Goal: Transaction & Acquisition: Download file/media

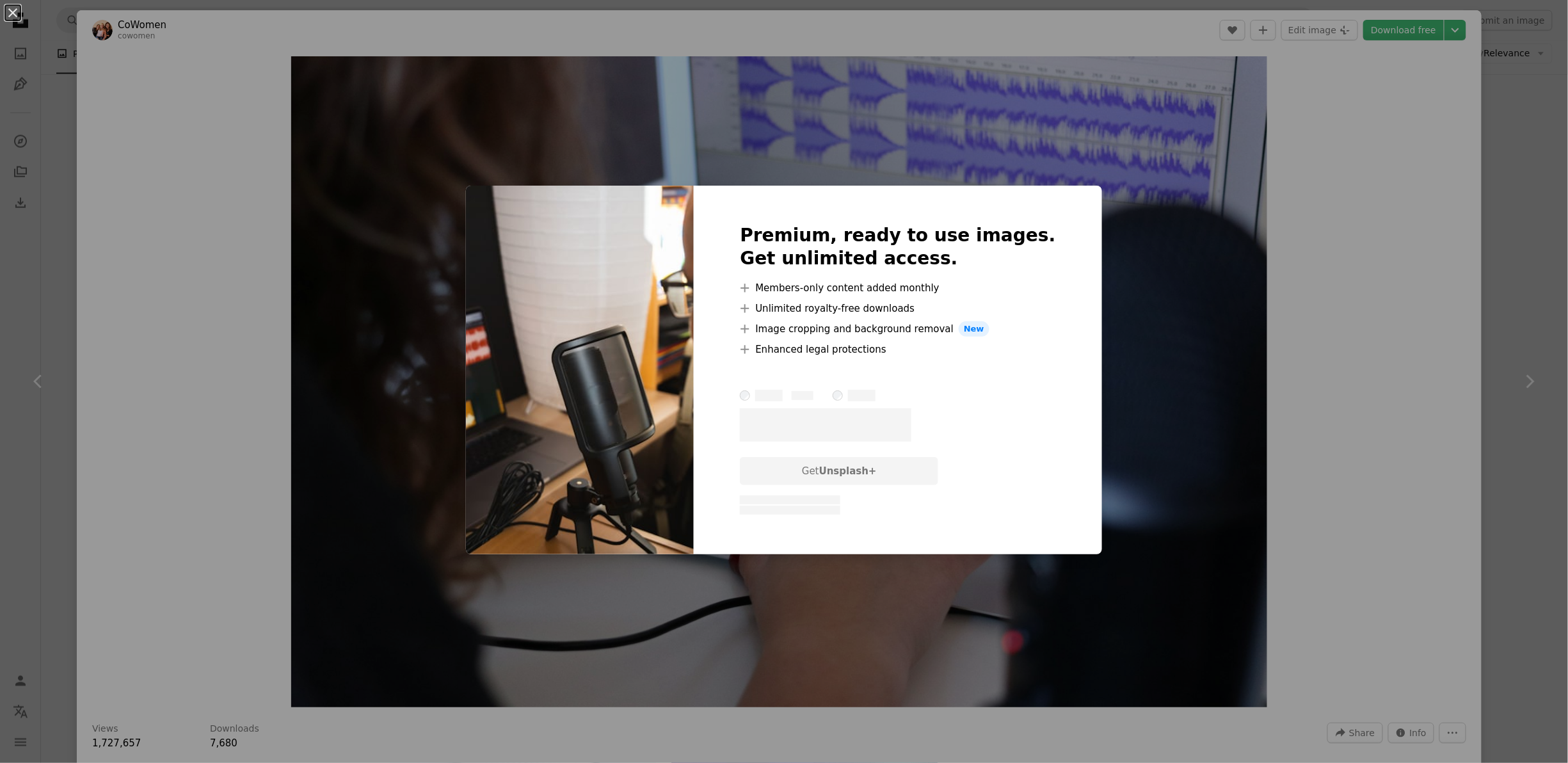
scroll to position [1613, 0]
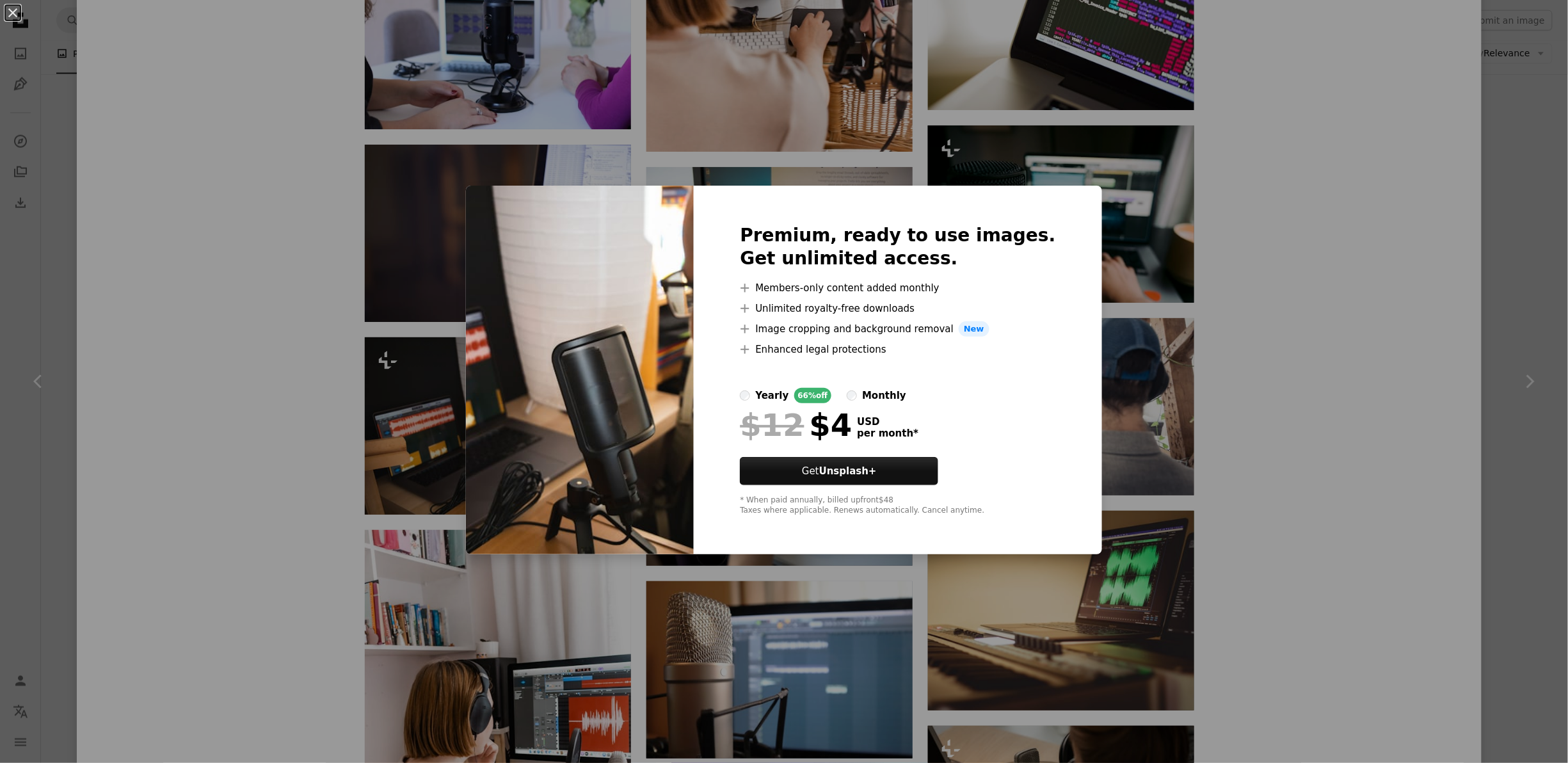
click at [631, 319] on img at bounding box center [580, 370] width 228 height 369
click at [637, 166] on div "An X shape Premium, ready to use images. Get unlimited access. A plus sign Memb…" at bounding box center [784, 381] width 1568 height 763
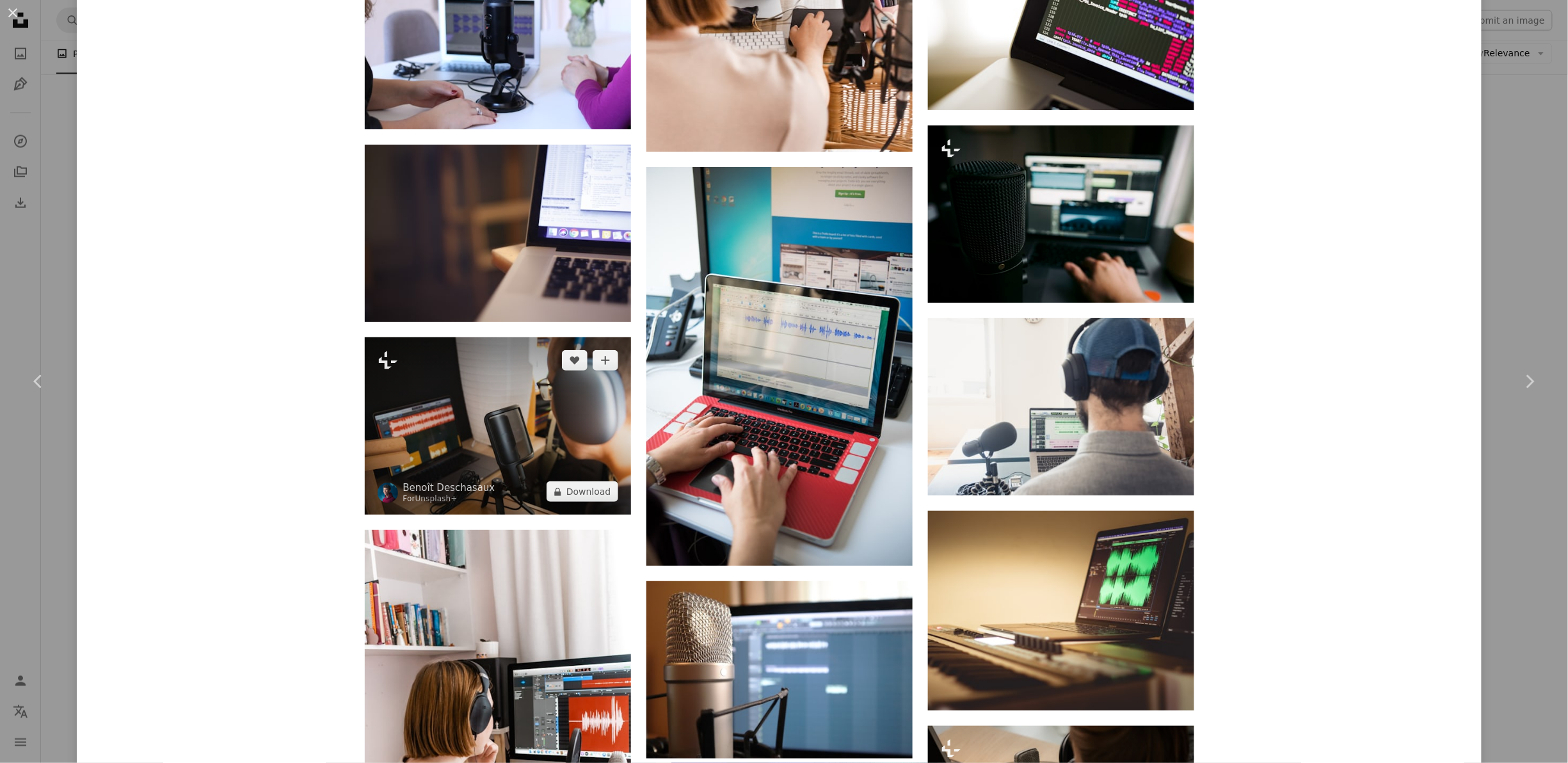
click at [463, 371] on img at bounding box center [498, 426] width 266 height 177
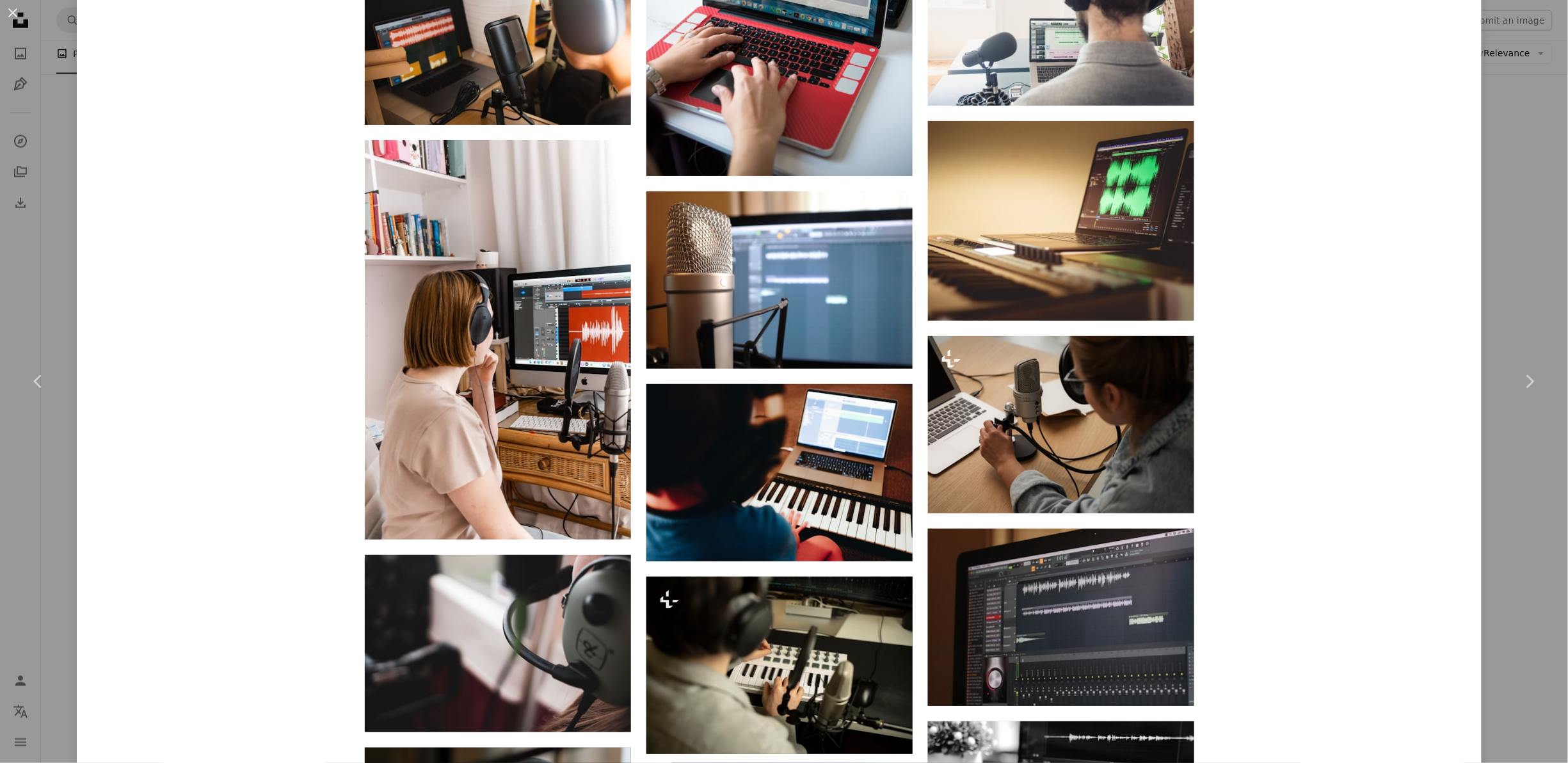
scroll to position [2056, 0]
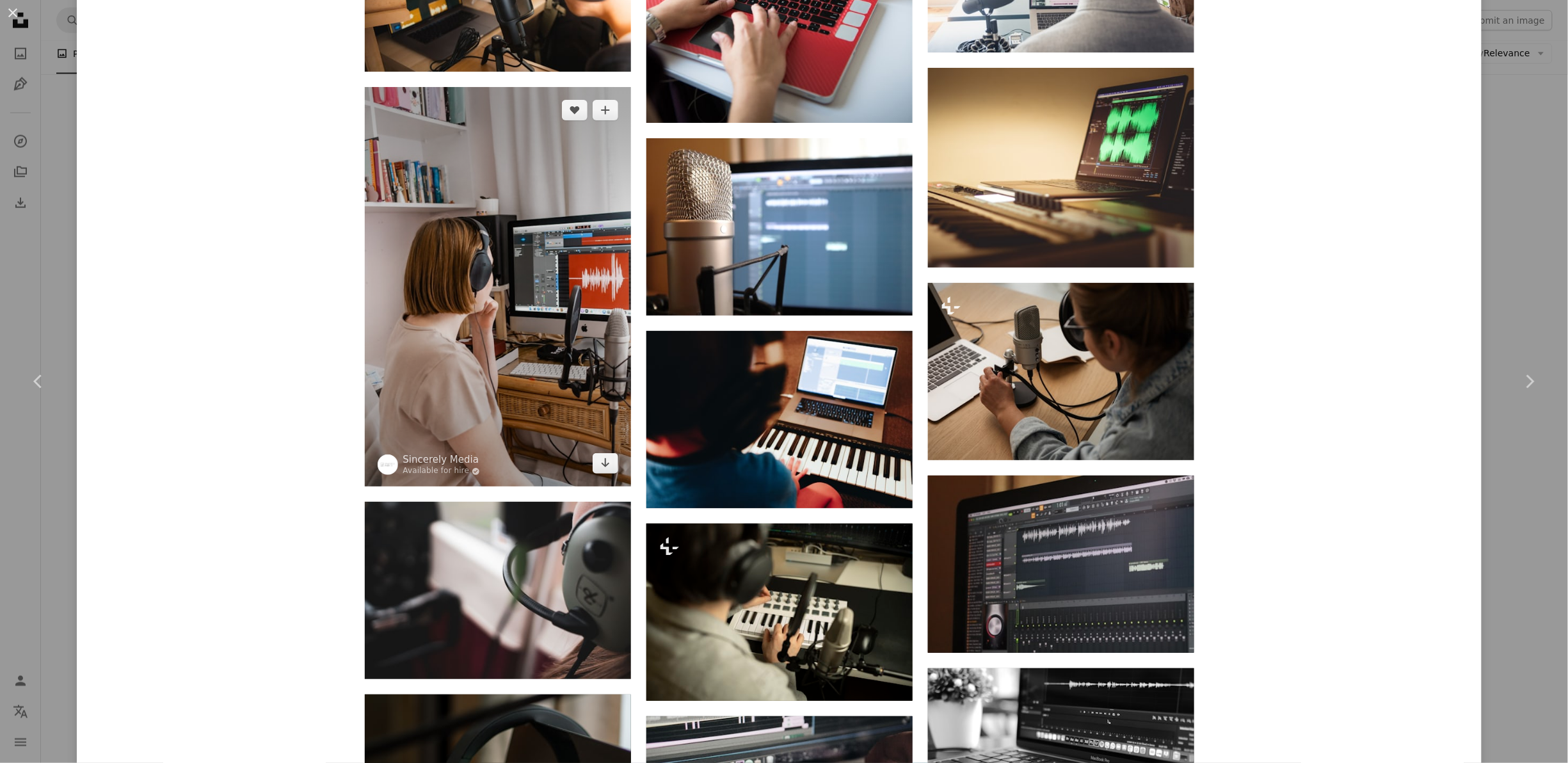
click at [437, 254] on img at bounding box center [498, 286] width 266 height 399
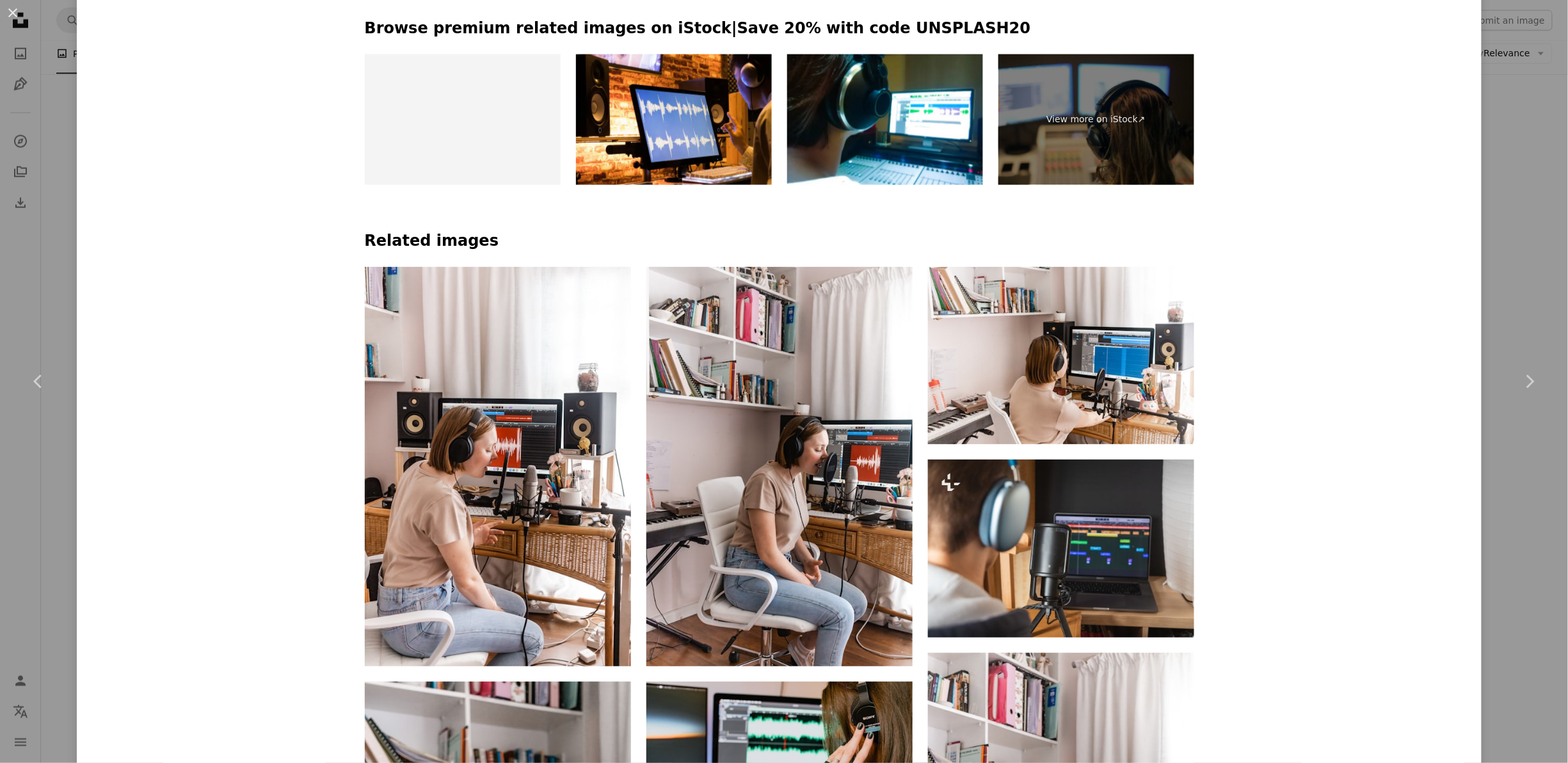
scroll to position [863, 0]
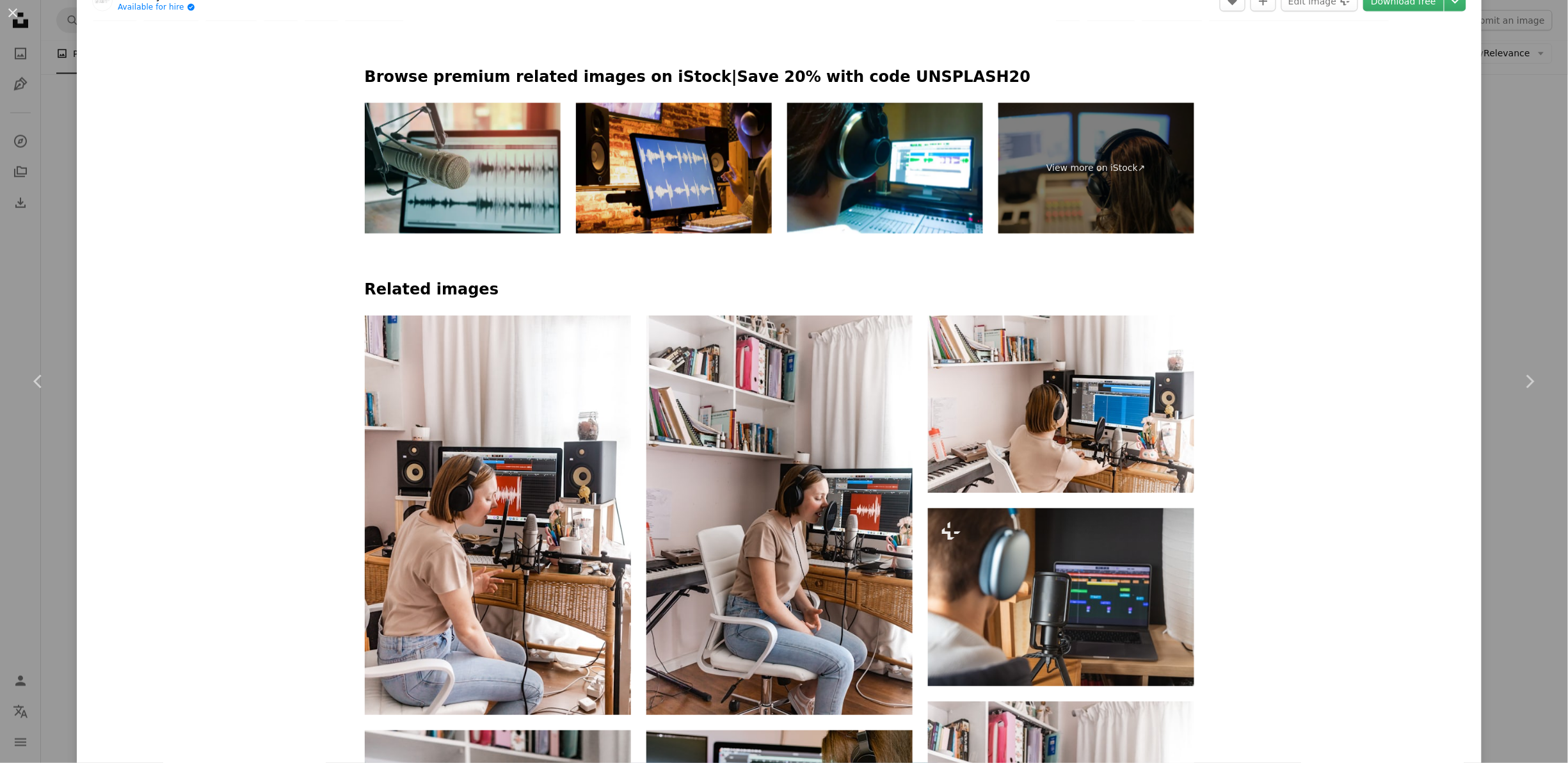
click at [692, 159] on img at bounding box center [674, 168] width 196 height 130
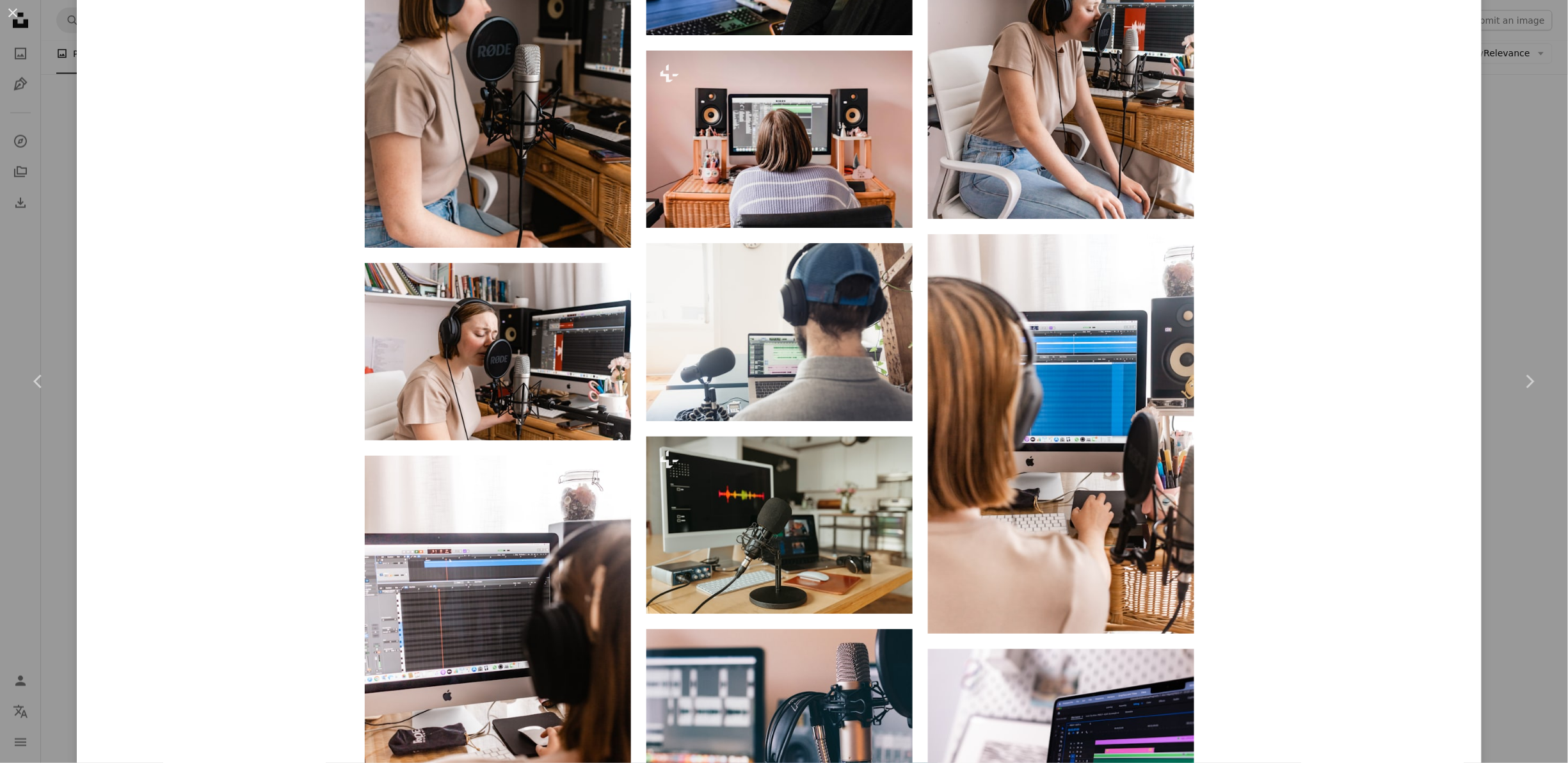
scroll to position [1727, 0]
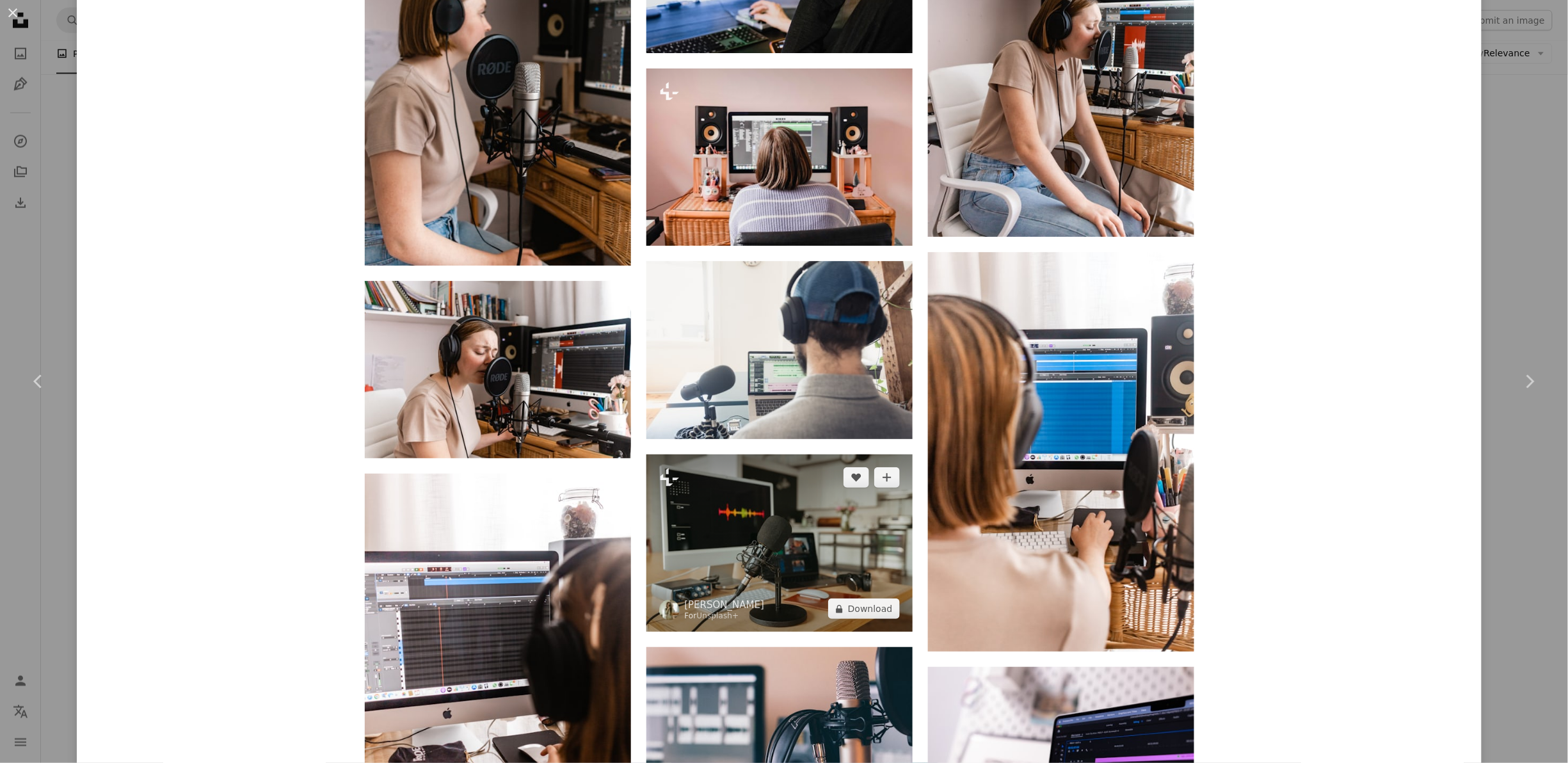
click at [836, 553] on img at bounding box center [780, 543] width 266 height 178
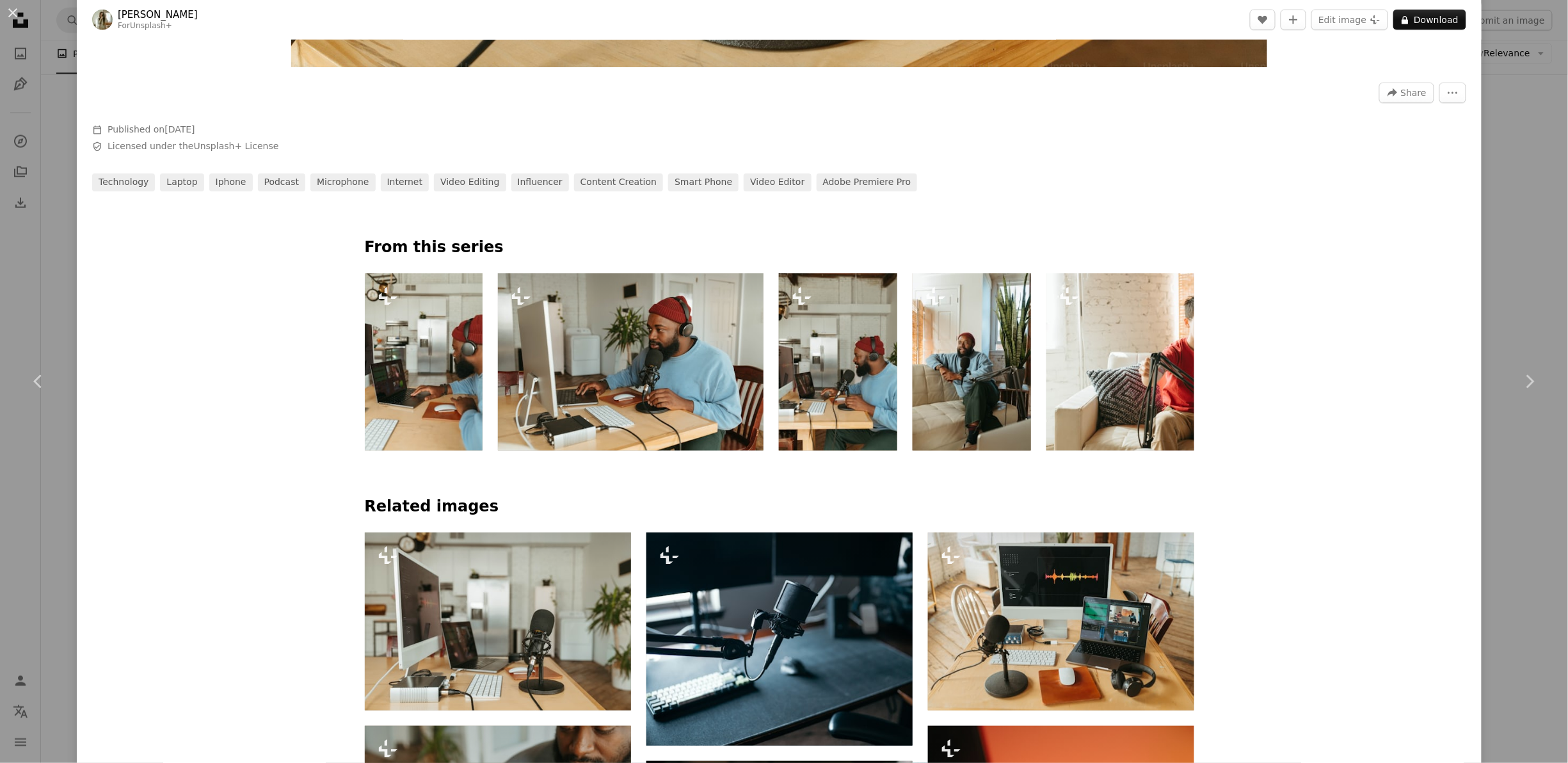
scroll to position [1280, 0]
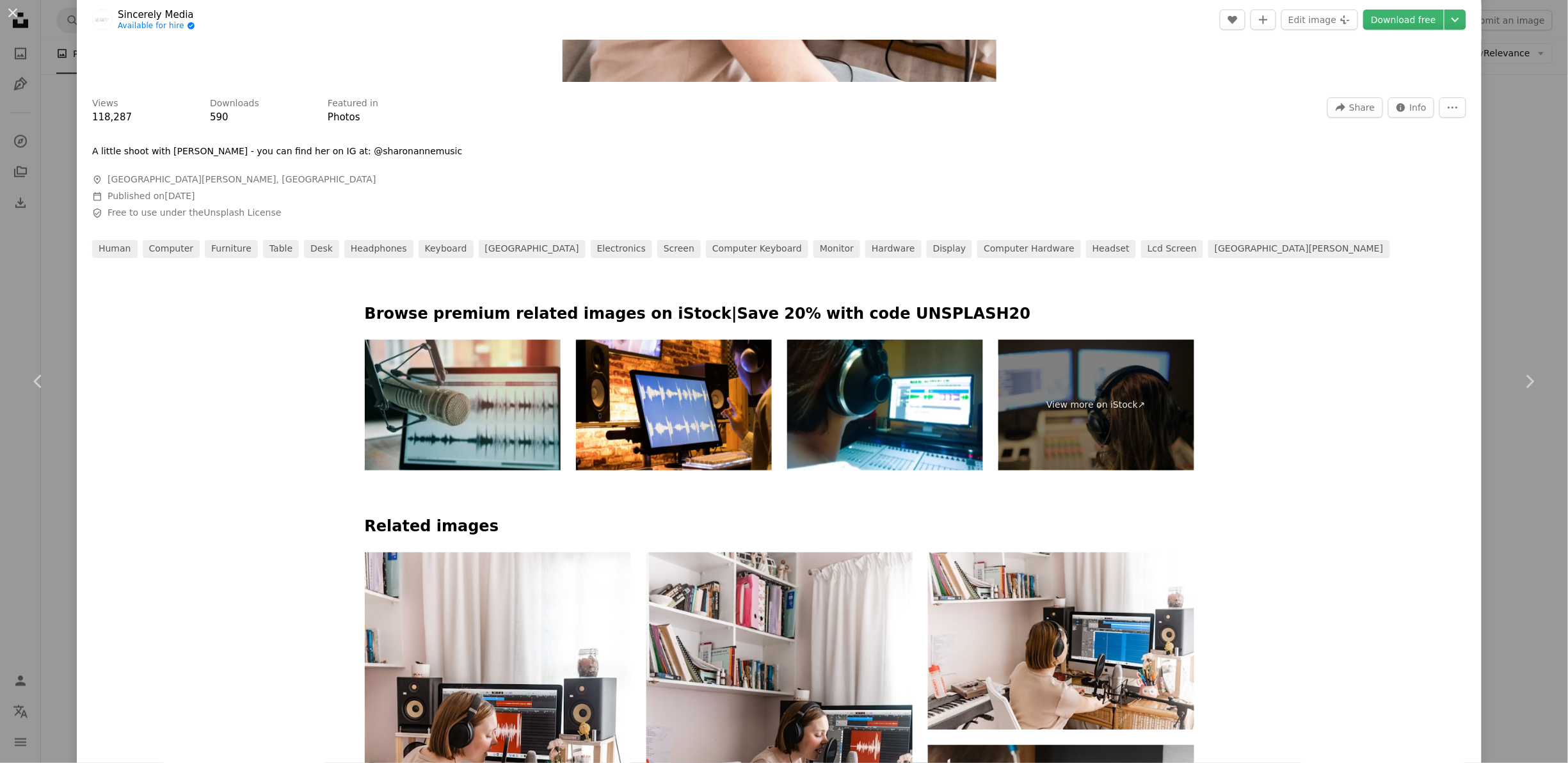
scroll to position [1280, 0]
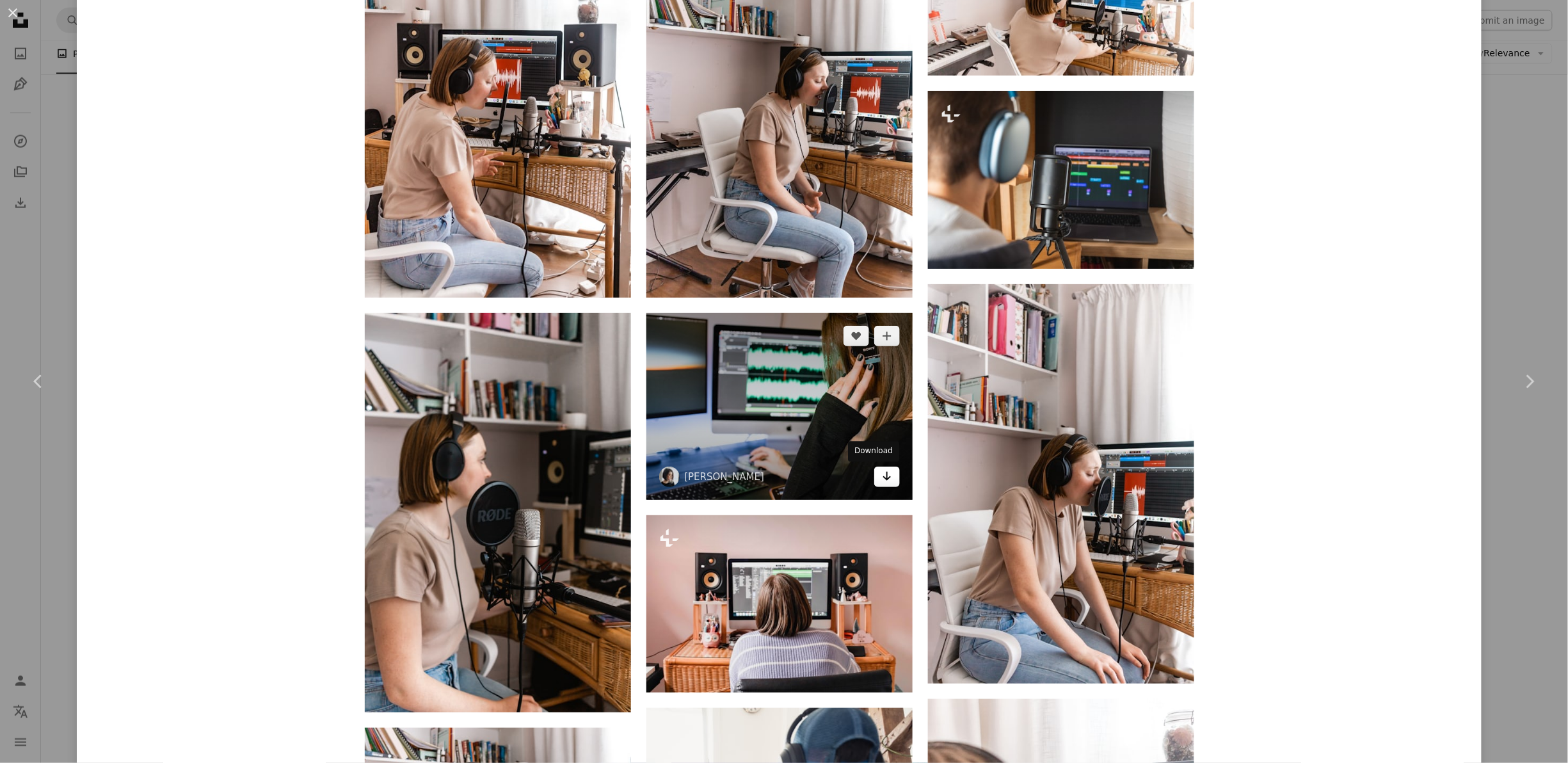
click at [882, 476] on icon "Arrow pointing down" at bounding box center [887, 476] width 10 height 15
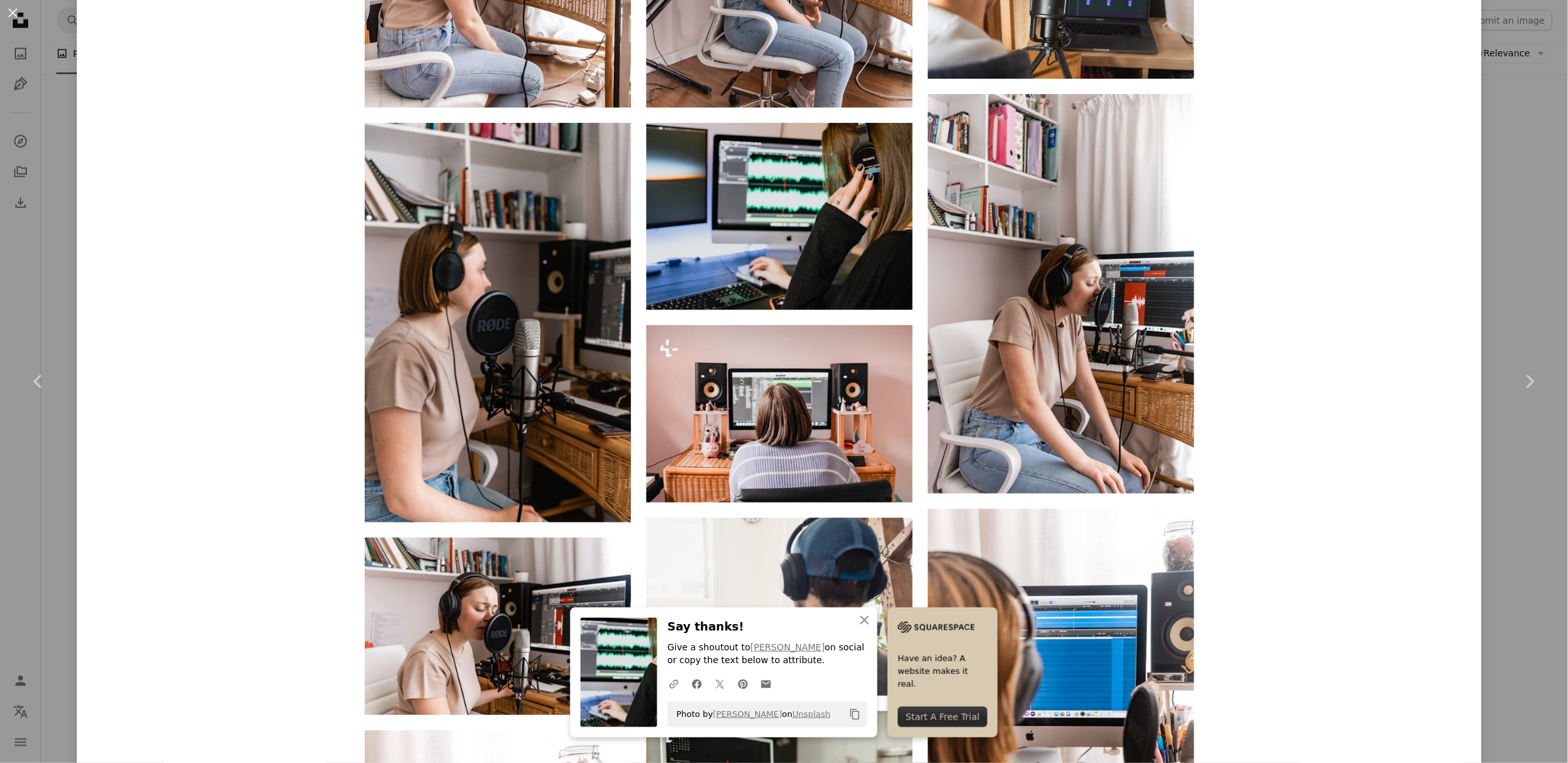
scroll to position [1496, 0]
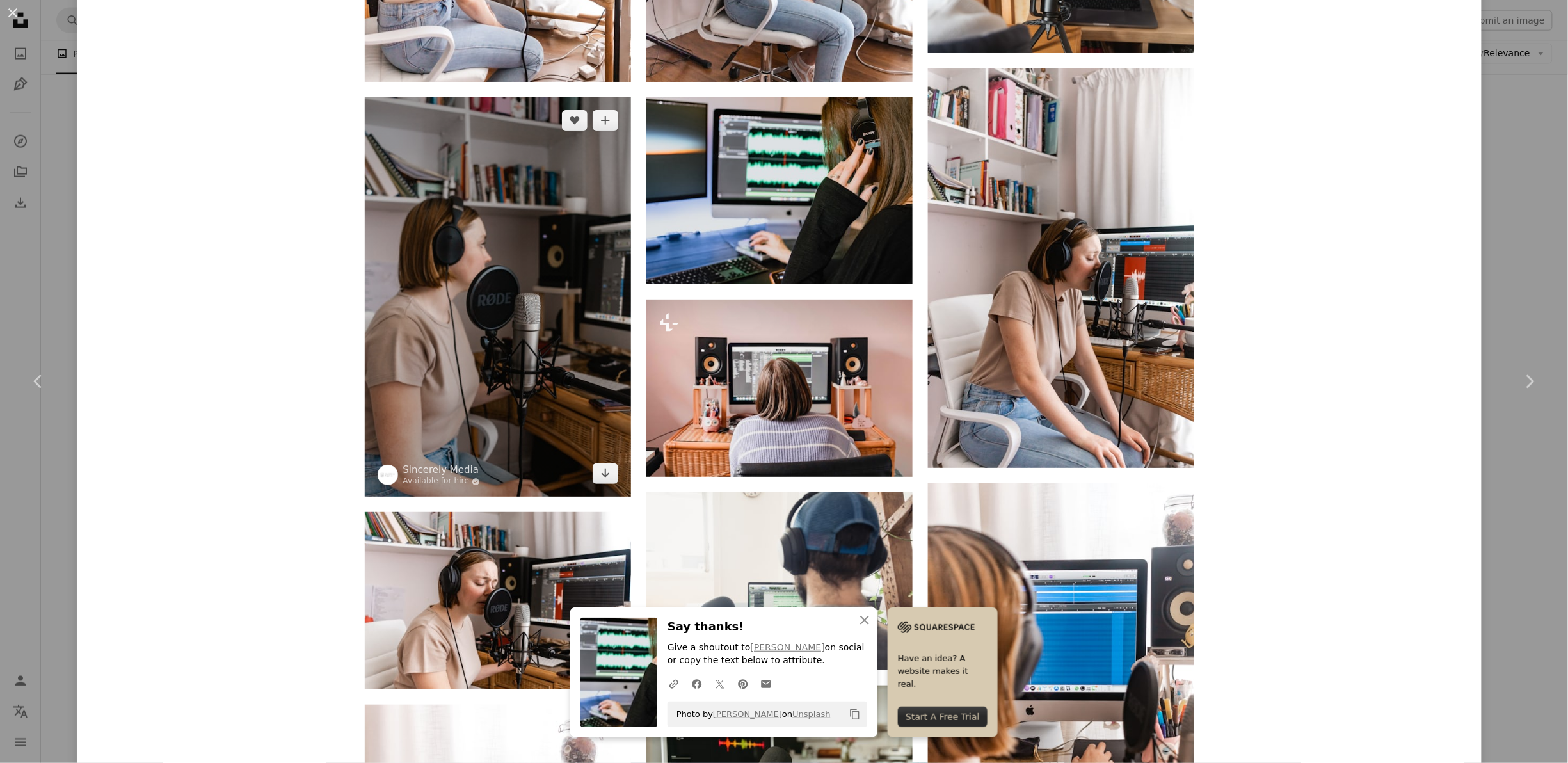
click at [482, 295] on img at bounding box center [498, 296] width 266 height 399
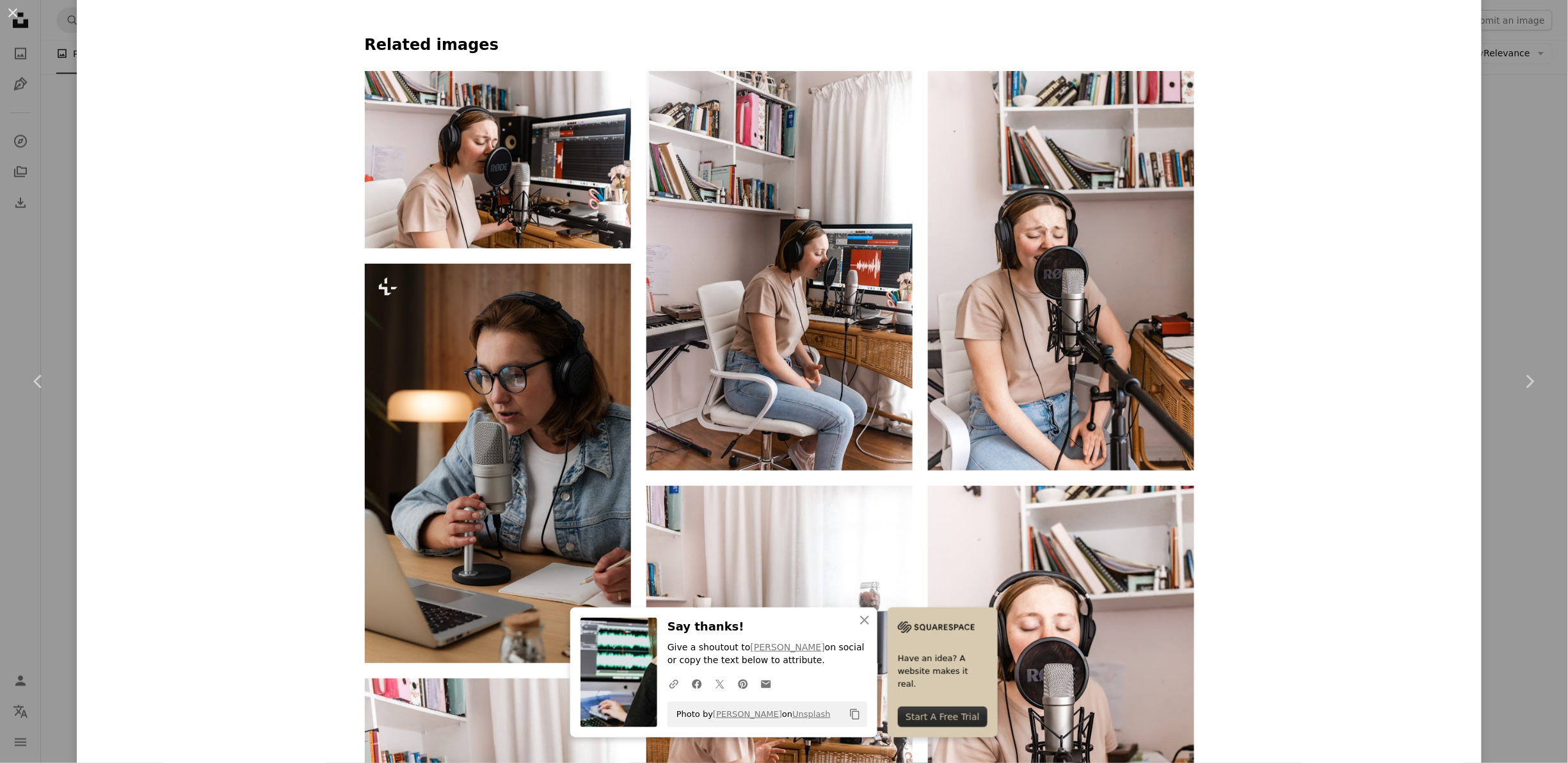
scroll to position [1071, 0]
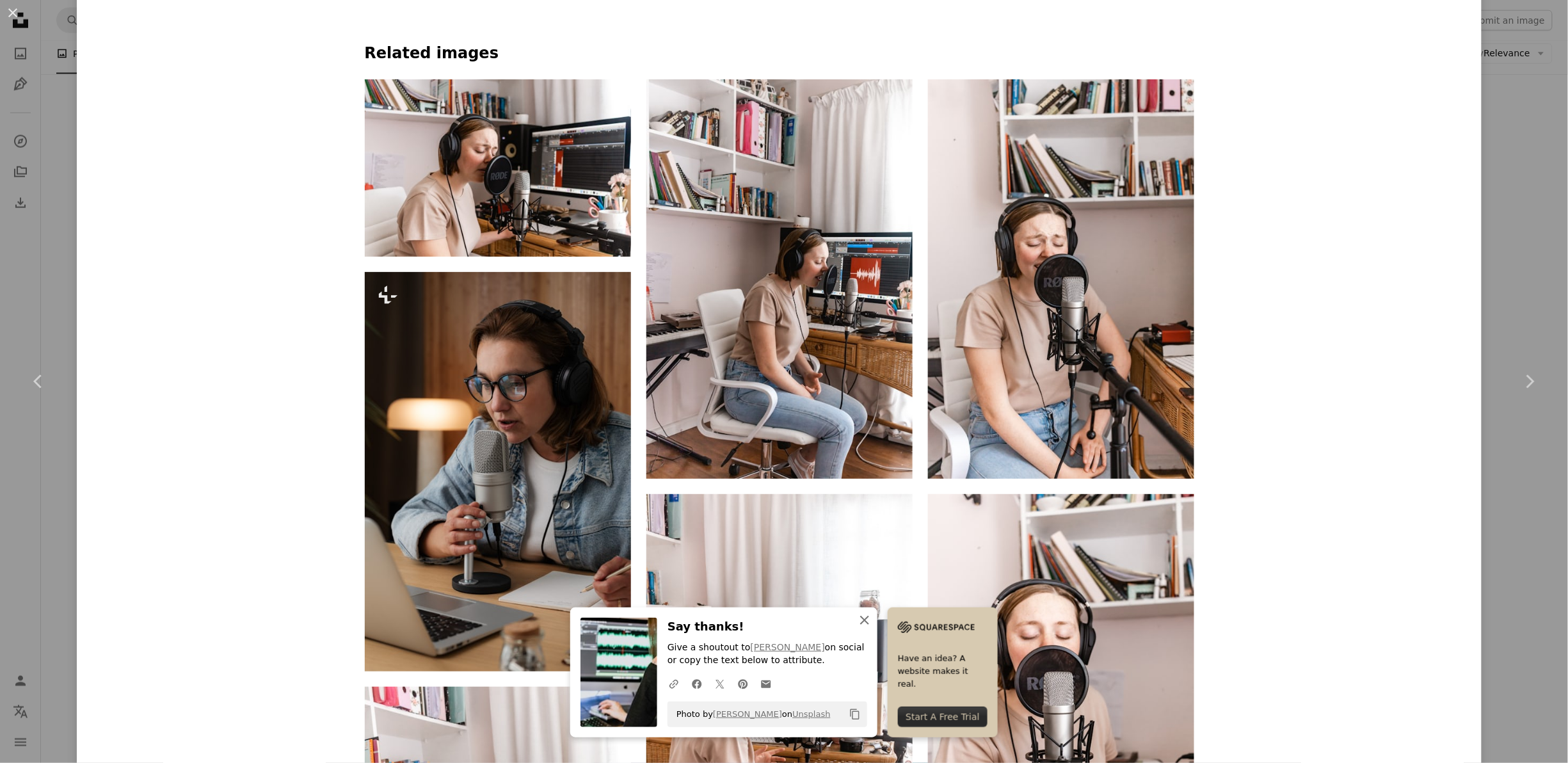
click at [857, 618] on icon "An X shape" at bounding box center [865, 620] width 15 height 15
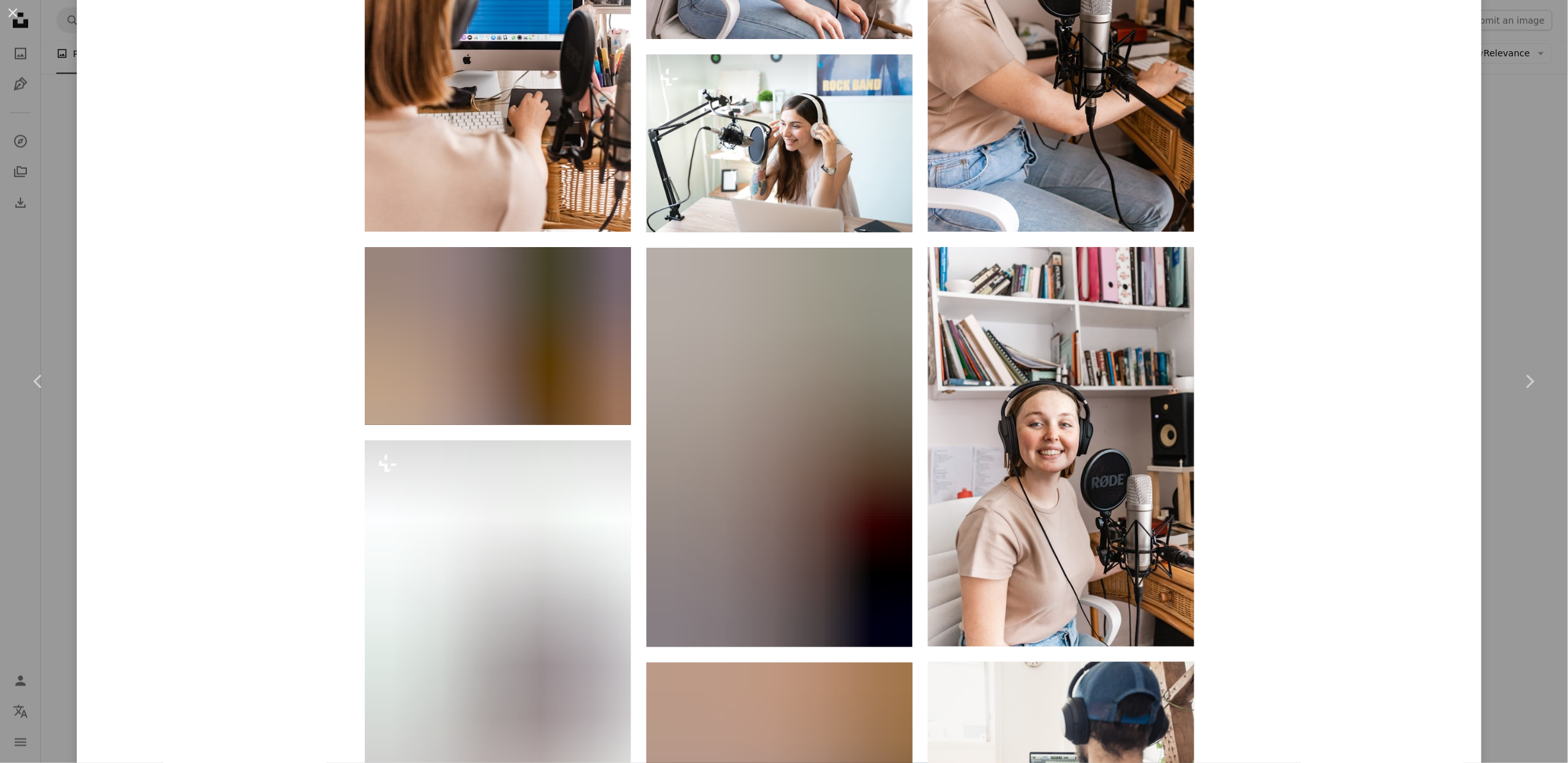
scroll to position [2344, 0]
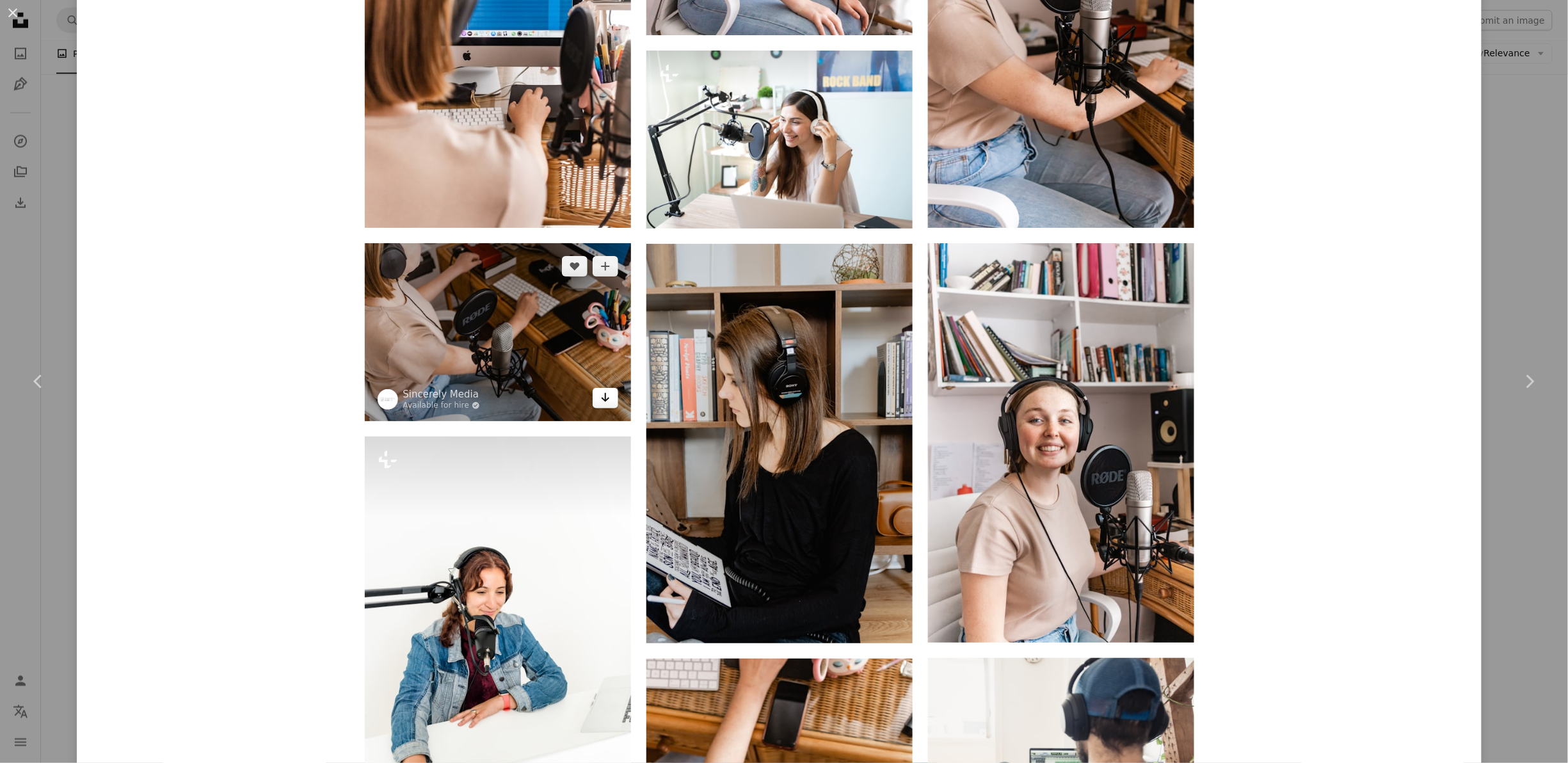
click at [600, 402] on icon "Arrow pointing down" at bounding box center [606, 397] width 10 height 15
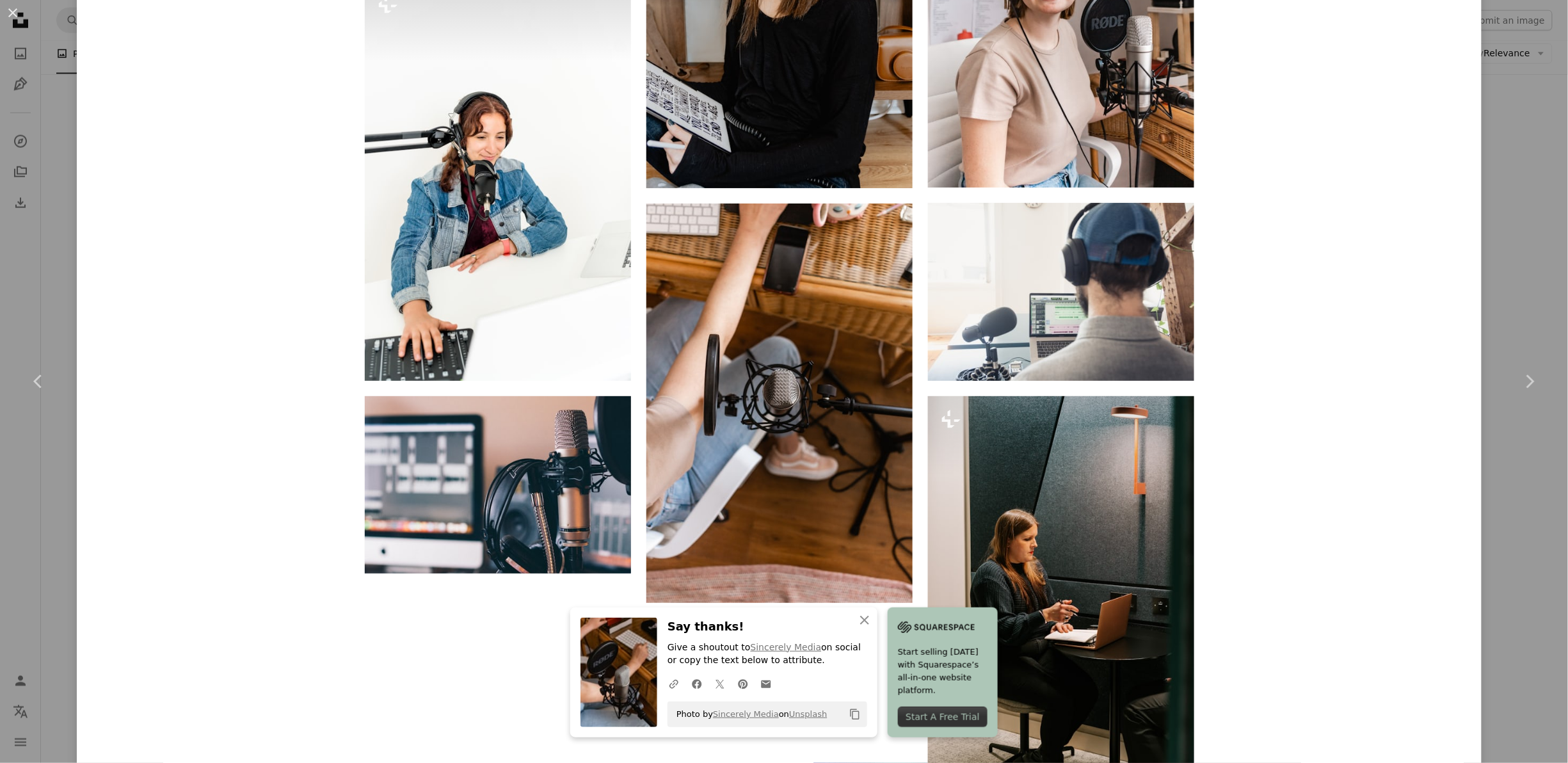
scroll to position [2803, 0]
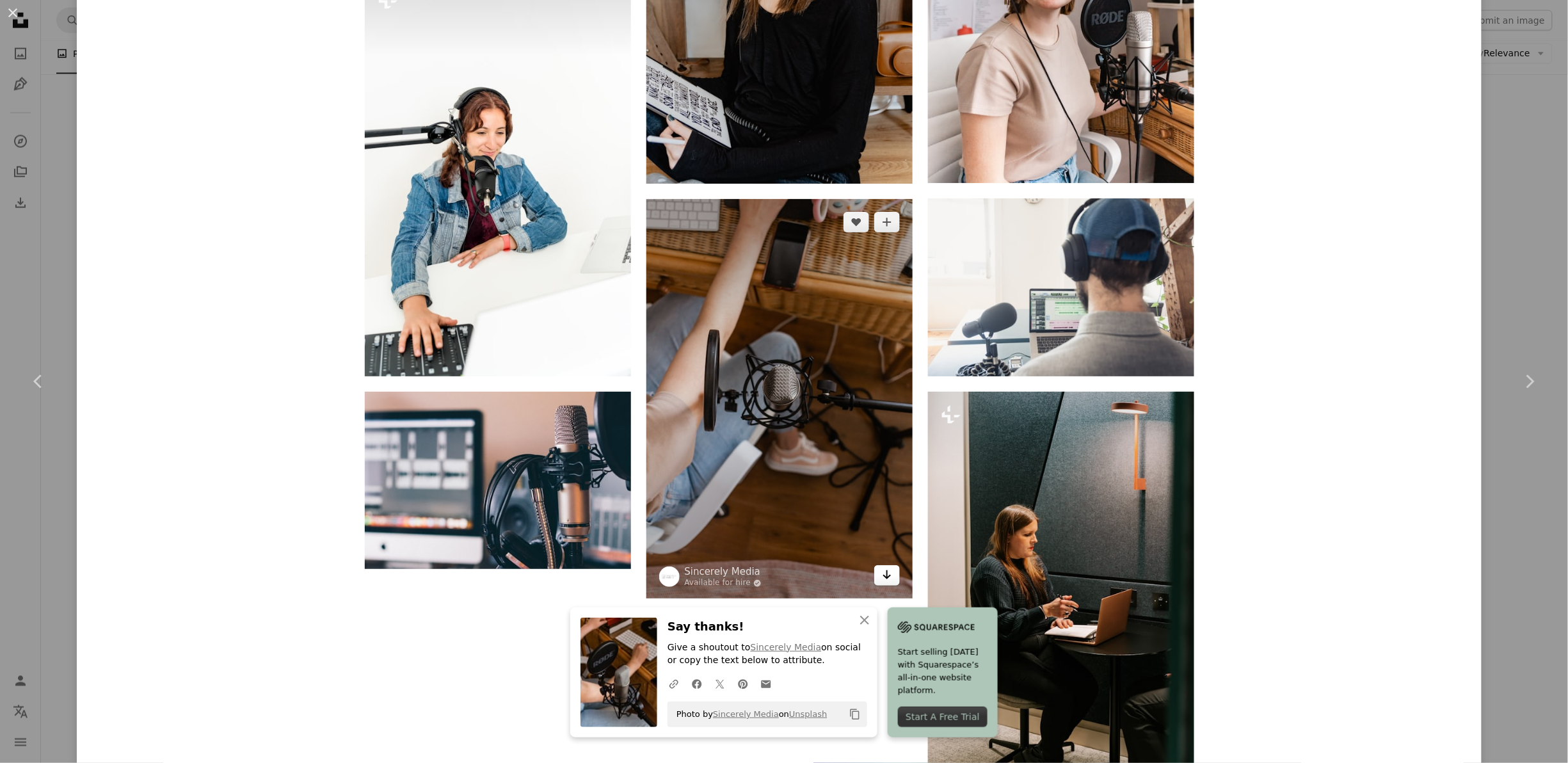
click at [882, 573] on icon "Arrow pointing down" at bounding box center [887, 575] width 10 height 15
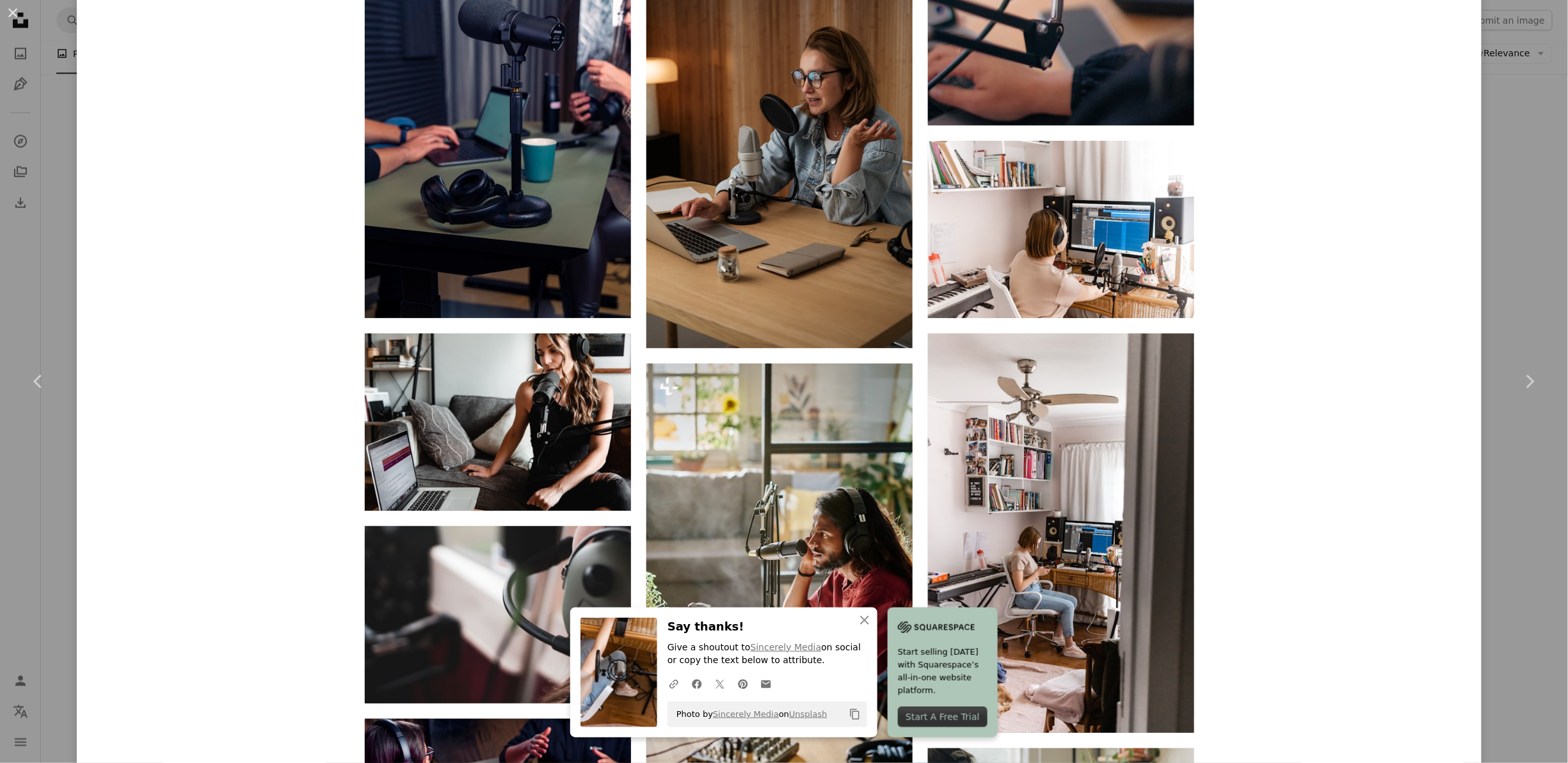
scroll to position [4235, 0]
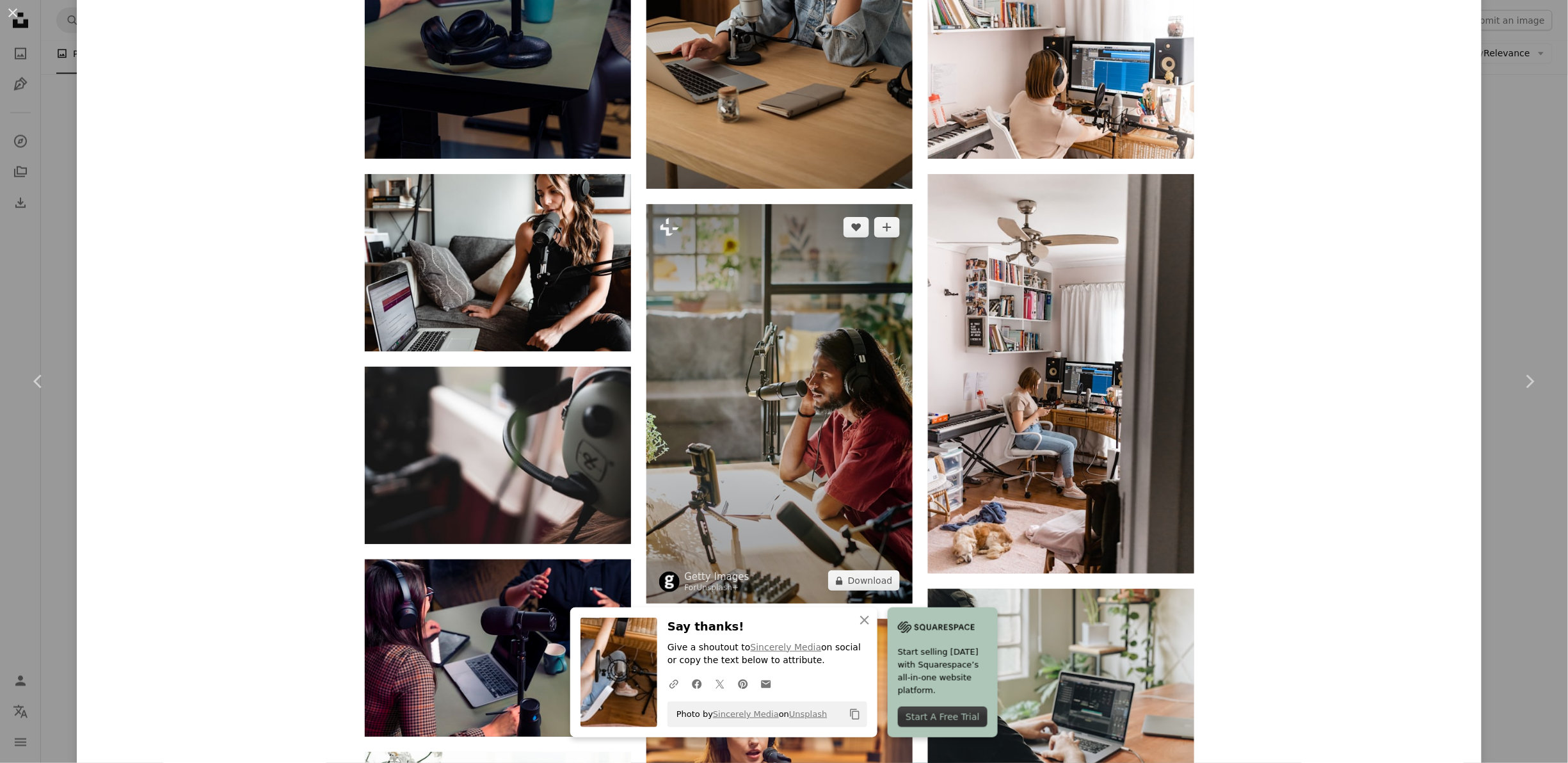
click at [753, 365] on img at bounding box center [780, 404] width 266 height 399
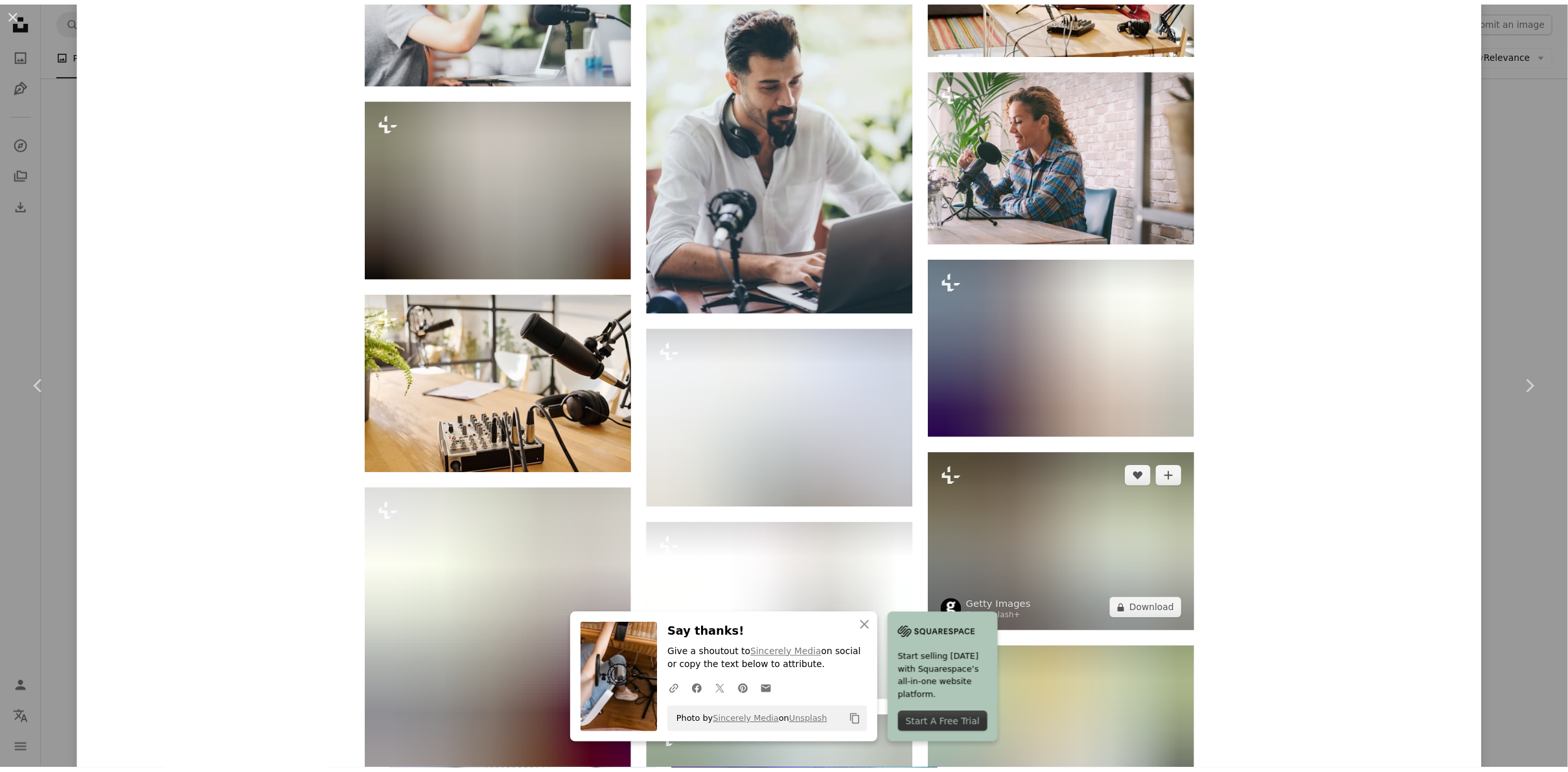
scroll to position [2382, 0]
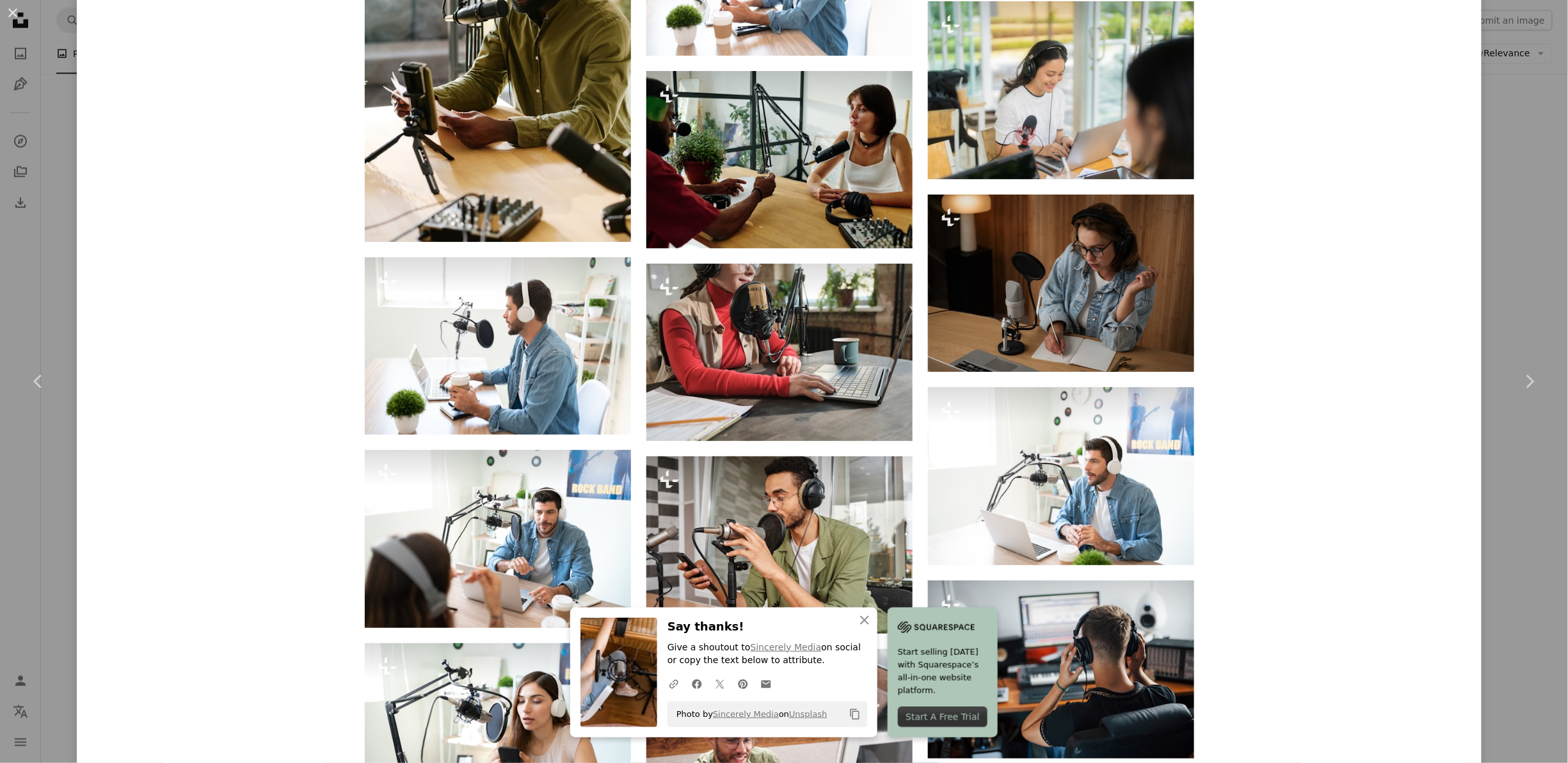
drag, startPoint x: 1497, startPoint y: 544, endPoint x: 1356, endPoint y: 597, distance: 150.6
click at [1497, 544] on div "An X shape Chevron left Chevron right Getty Images For Unsplash+ A heart A plus…" at bounding box center [784, 381] width 1568 height 763
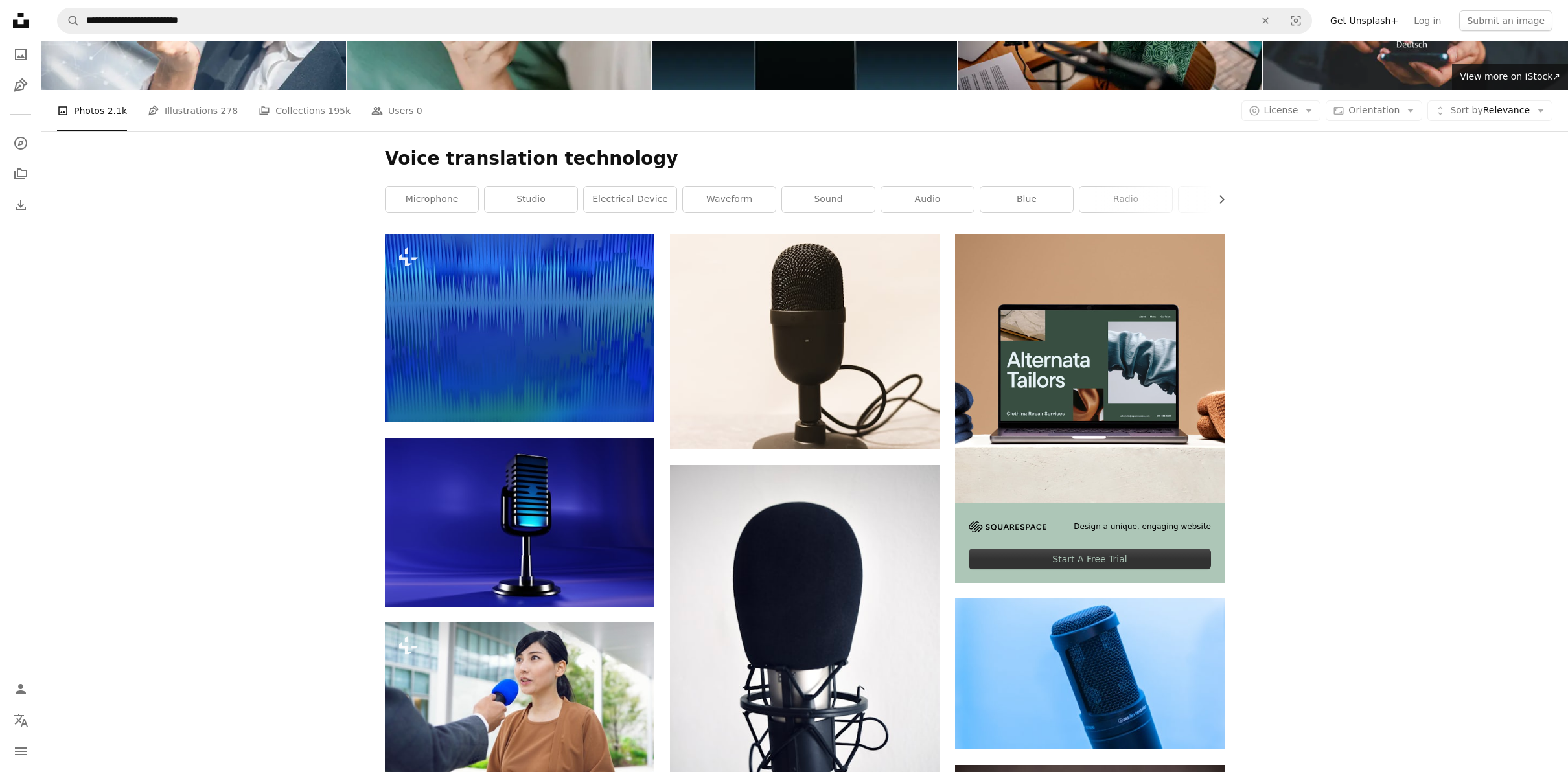
scroll to position [148, 0]
